Goal: Find specific page/section: Find specific page/section

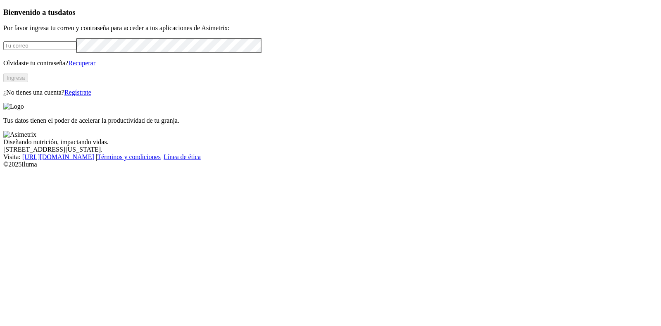
type input "[EMAIL_ADDRESS][DOMAIN_NAME]"
click at [28, 82] on button "Ingresa" at bounding box center [15, 78] width 25 height 9
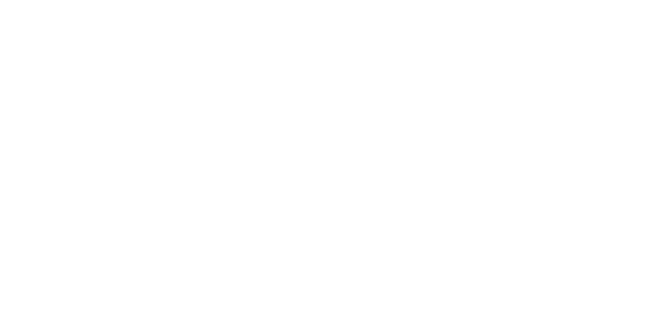
drag, startPoint x: 101, startPoint y: 84, endPoint x: 197, endPoint y: 67, distance: 97.4
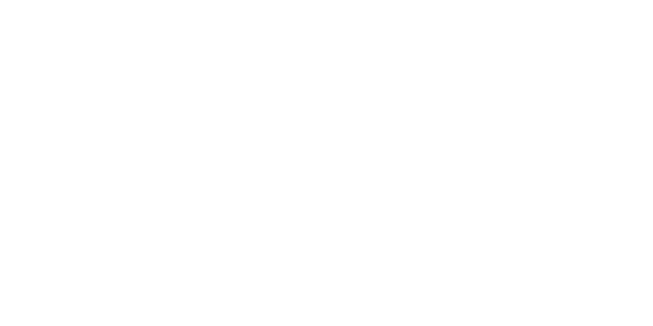
drag, startPoint x: 376, startPoint y: 199, endPoint x: 44, endPoint y: 190, distance: 332.0
